Goal: Task Accomplishment & Management: Manage account settings

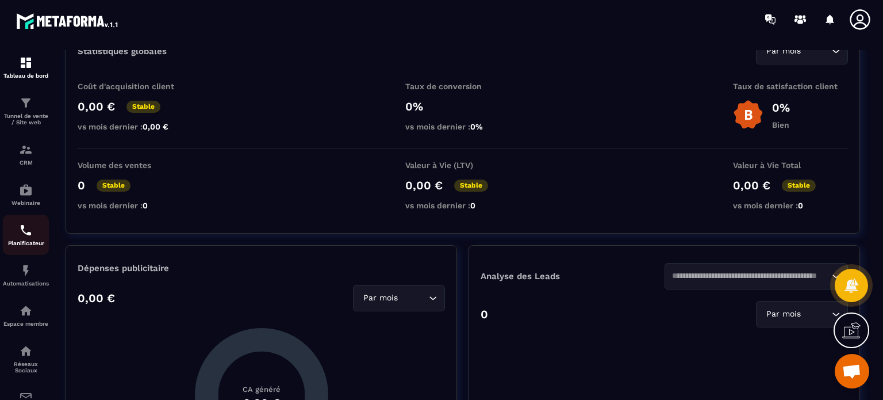
scroll to position [129, 0]
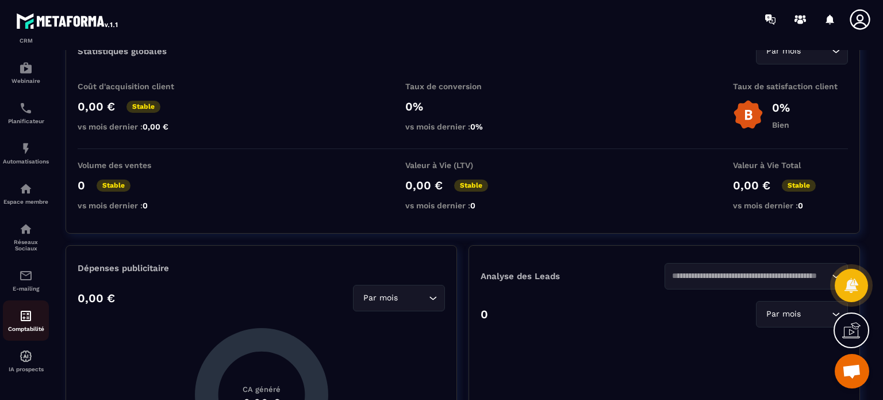
click at [22, 318] on img at bounding box center [26, 316] width 14 height 14
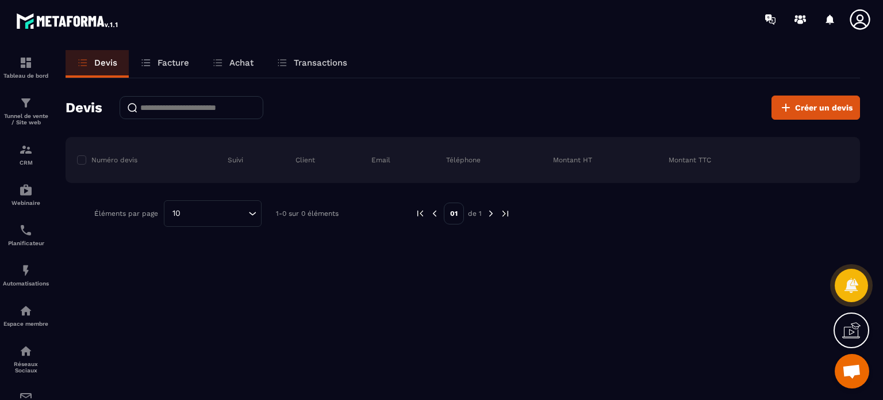
click at [171, 59] on p "Facture" at bounding box center [174, 62] width 32 height 10
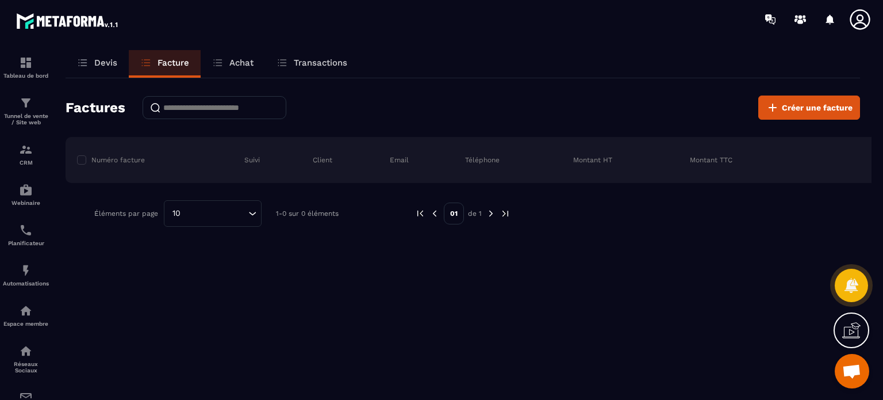
click at [106, 57] on p "Devis" at bounding box center [105, 62] width 23 height 10
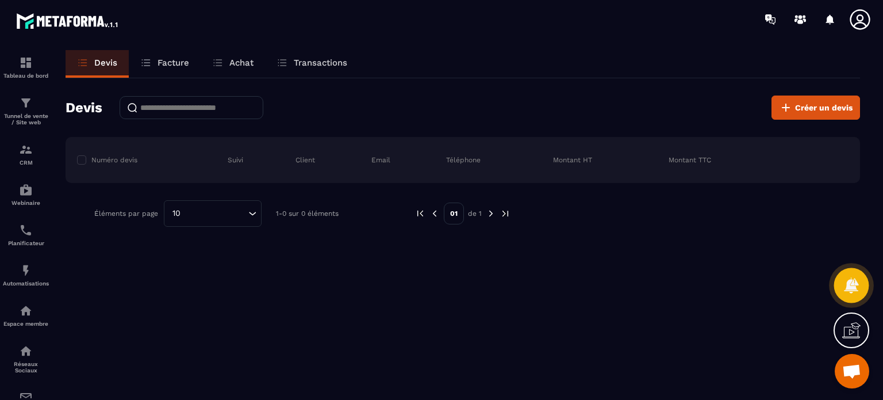
click at [851, 286] on icon at bounding box center [851, 285] width 14 height 16
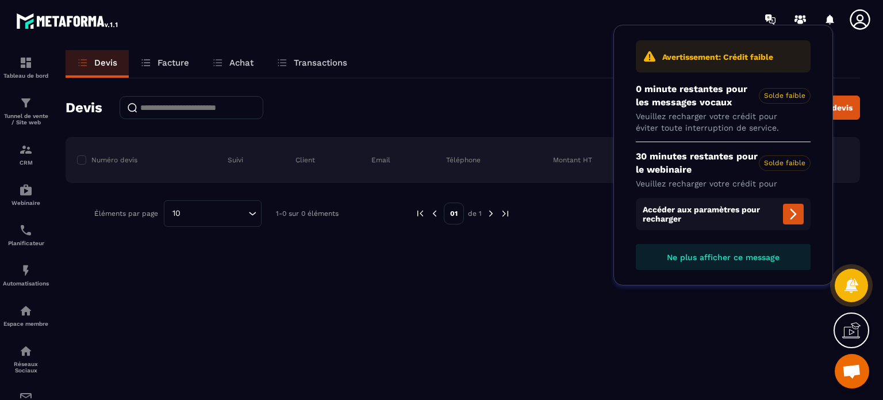
click at [688, 258] on span "Ne plus afficher ce message" at bounding box center [723, 256] width 113 height 9
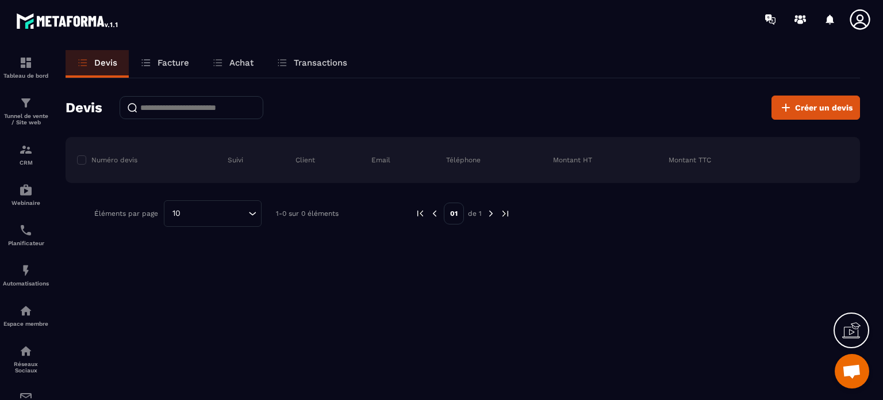
click at [854, 323] on icon at bounding box center [854, 328] width 11 height 13
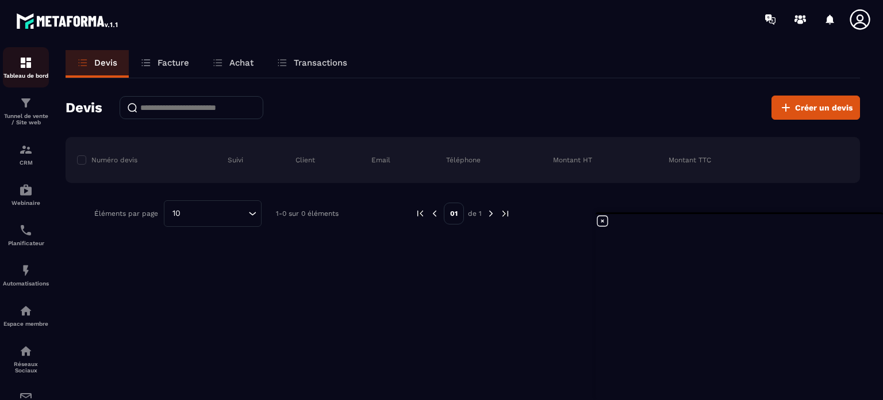
click at [28, 65] on img at bounding box center [26, 63] width 14 height 14
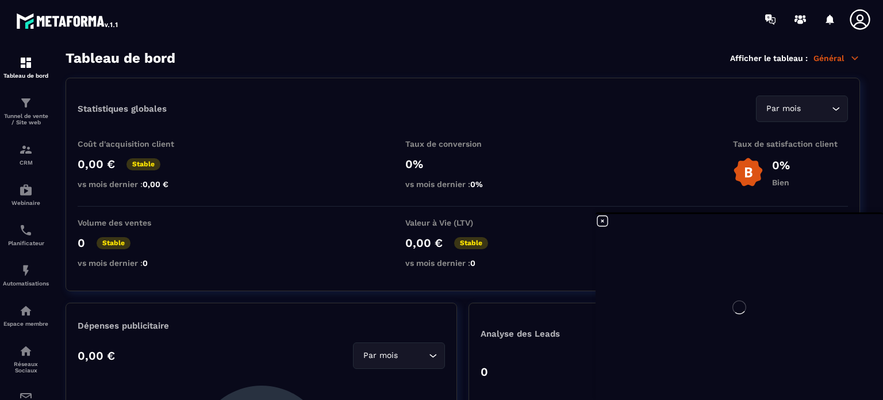
click at [858, 20] on icon at bounding box center [860, 19] width 20 height 20
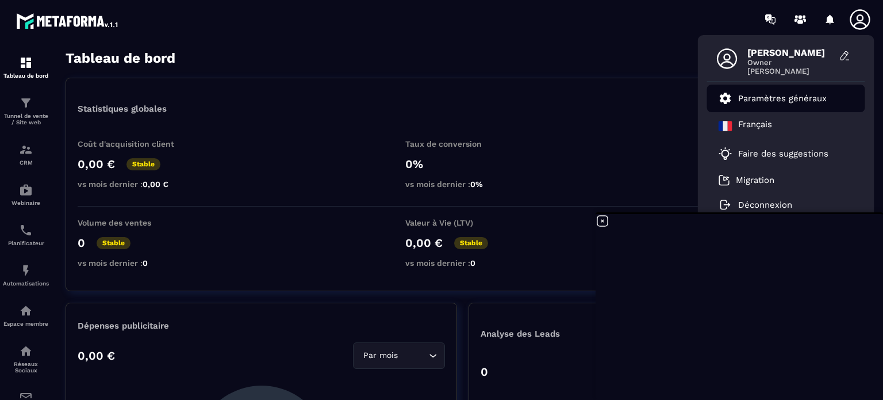
click at [751, 95] on p "Paramètres généraux" at bounding box center [782, 98] width 89 height 10
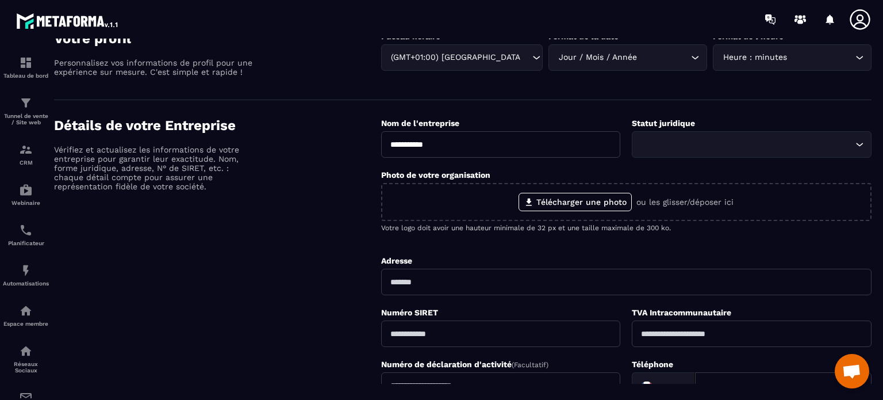
scroll to position [57, 0]
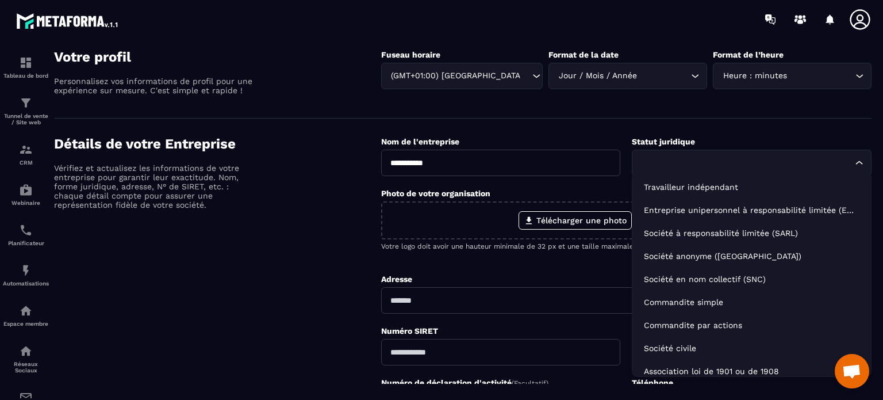
click at [858, 164] on icon "Search for option" at bounding box center [859, 162] width 11 height 11
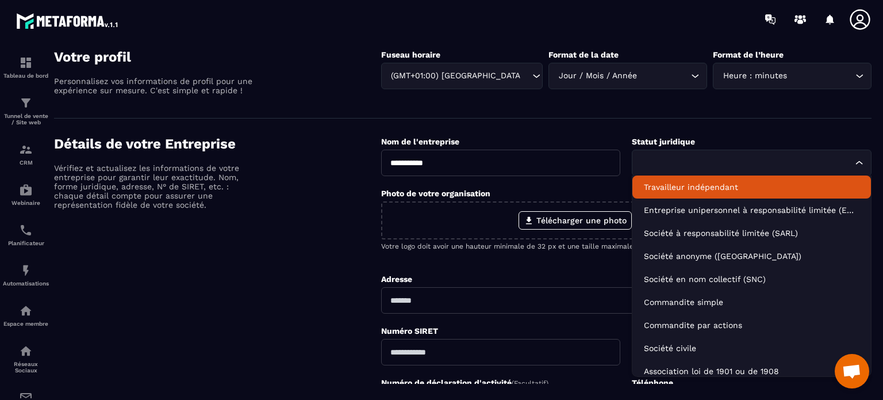
click at [708, 189] on p "Travailleur indépendant" at bounding box center [752, 186] width 216 height 11
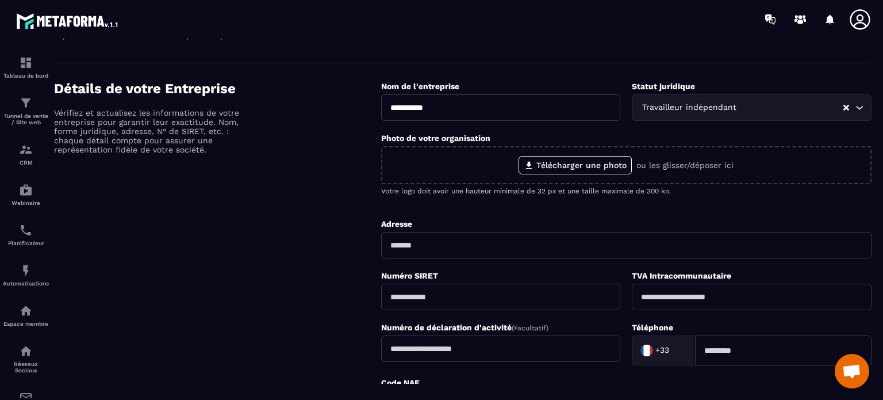
scroll to position [115, 0]
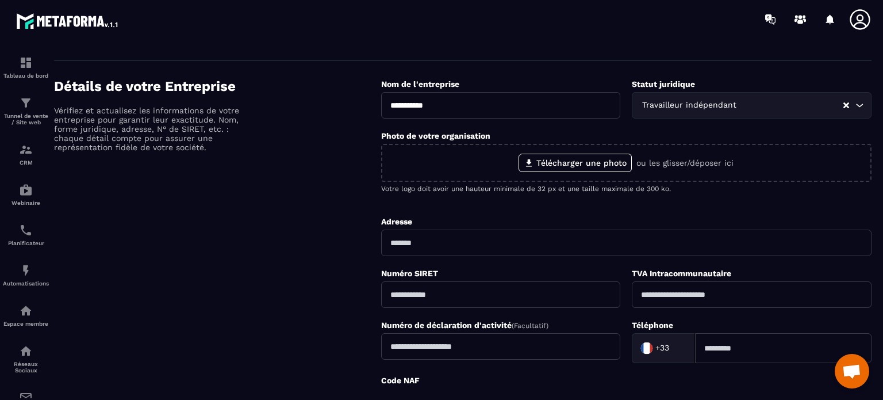
click at [412, 239] on input "text" at bounding box center [626, 242] width 490 height 26
type input "**********"
click at [416, 296] on input "text" at bounding box center [501, 294] width 240 height 26
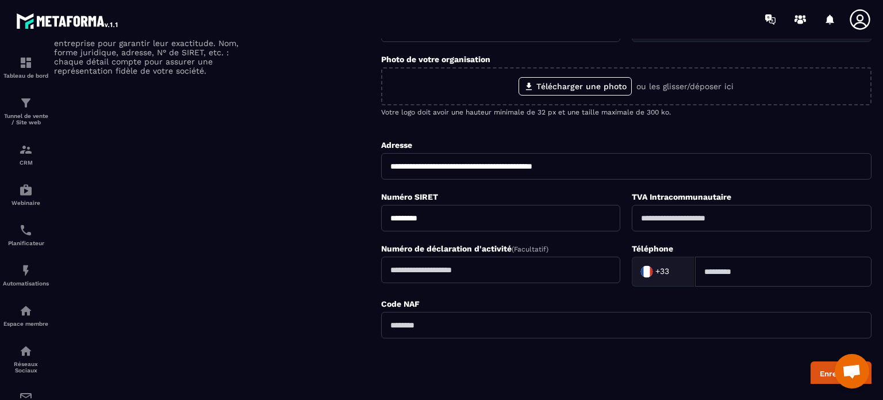
scroll to position [287, 0]
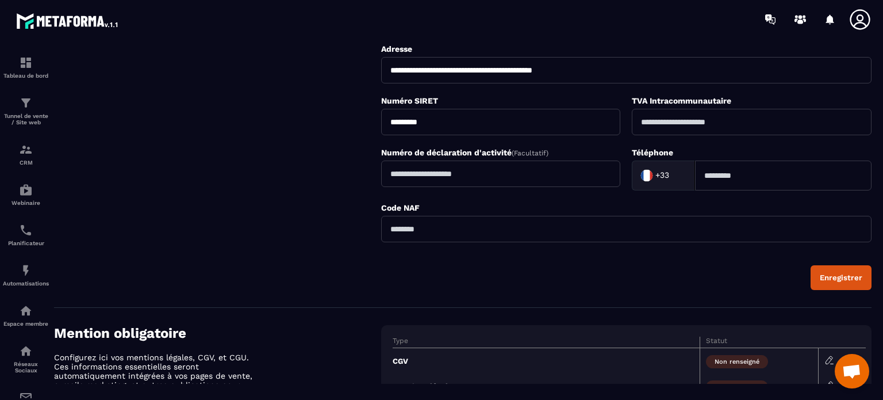
type input "*********"
click at [707, 172] on input at bounding box center [783, 175] width 176 height 30
type input "**********"
click at [428, 225] on input "text" at bounding box center [626, 229] width 490 height 26
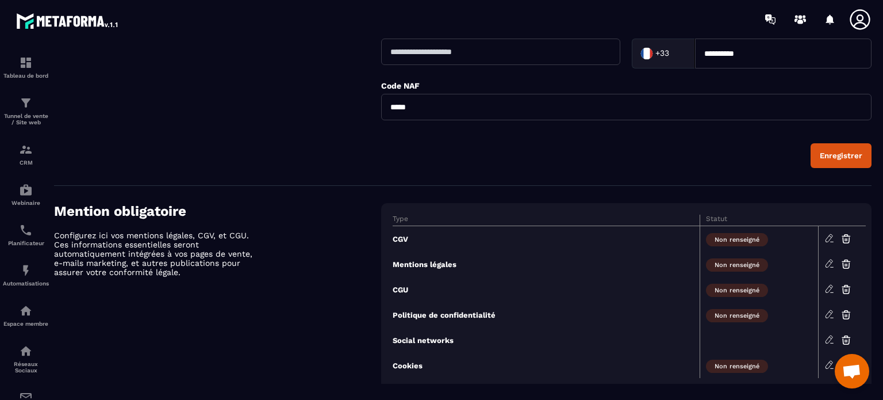
scroll to position [432, 0]
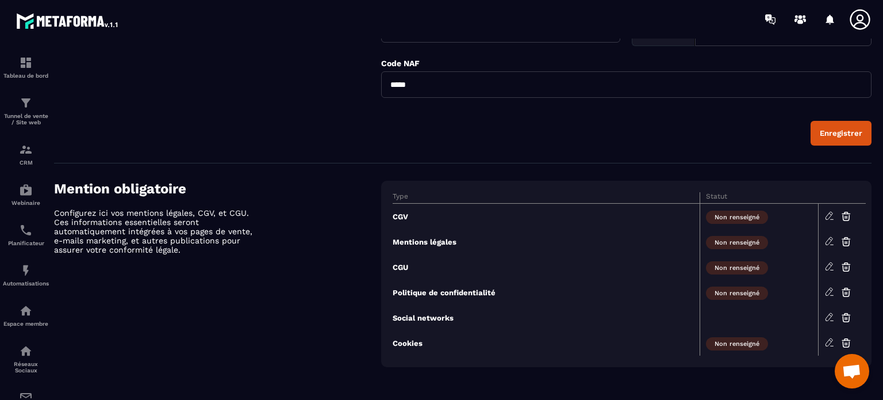
type input "*****"
click at [832, 129] on div "Enregistrer" at bounding box center [841, 133] width 43 height 9
